Goal: Task Accomplishment & Management: Use online tool/utility

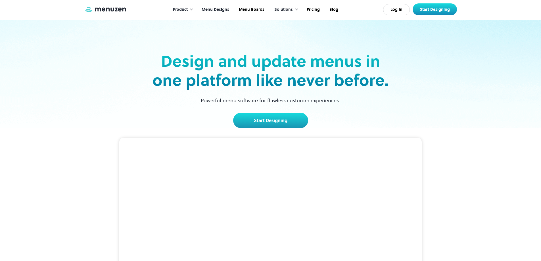
click at [213, 9] on link "Menu Designs" at bounding box center [214, 10] width 37 height 18
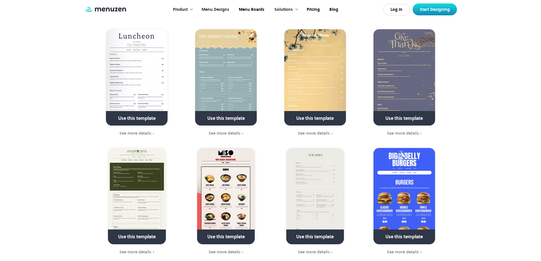
scroll to position [284, 0]
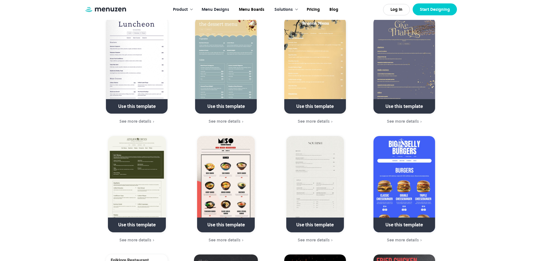
click at [432, 10] on link "Start Designing" at bounding box center [435, 9] width 44 height 12
